Goal: Navigation & Orientation: Find specific page/section

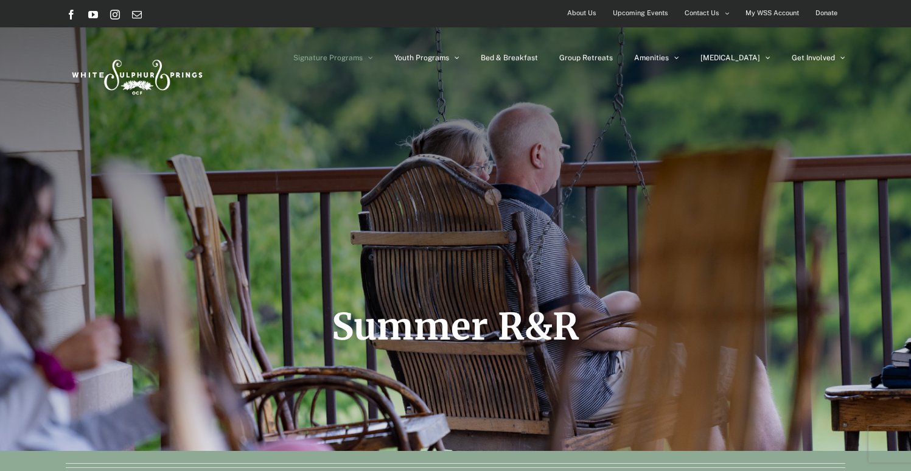
click at [648, 15] on span "Upcoming Events" at bounding box center [640, 13] width 55 height 18
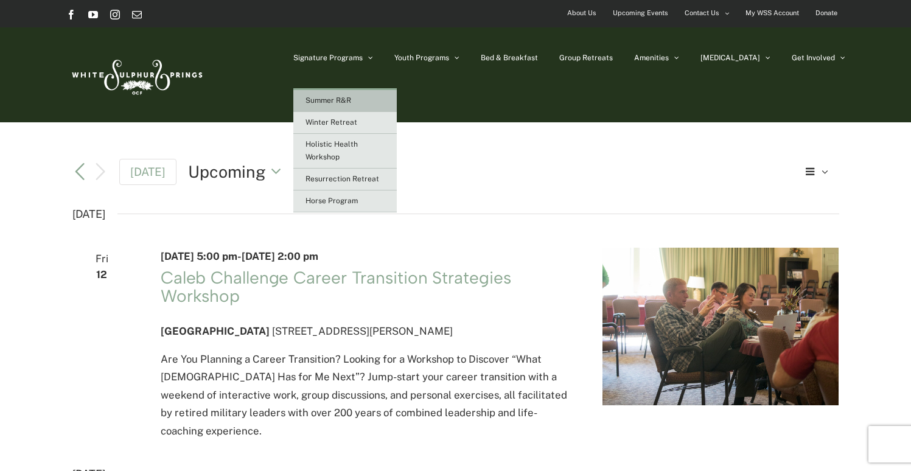
click at [351, 104] on span "Summer R&R" at bounding box center [329, 100] width 46 height 9
